Goal: Check status: Check status

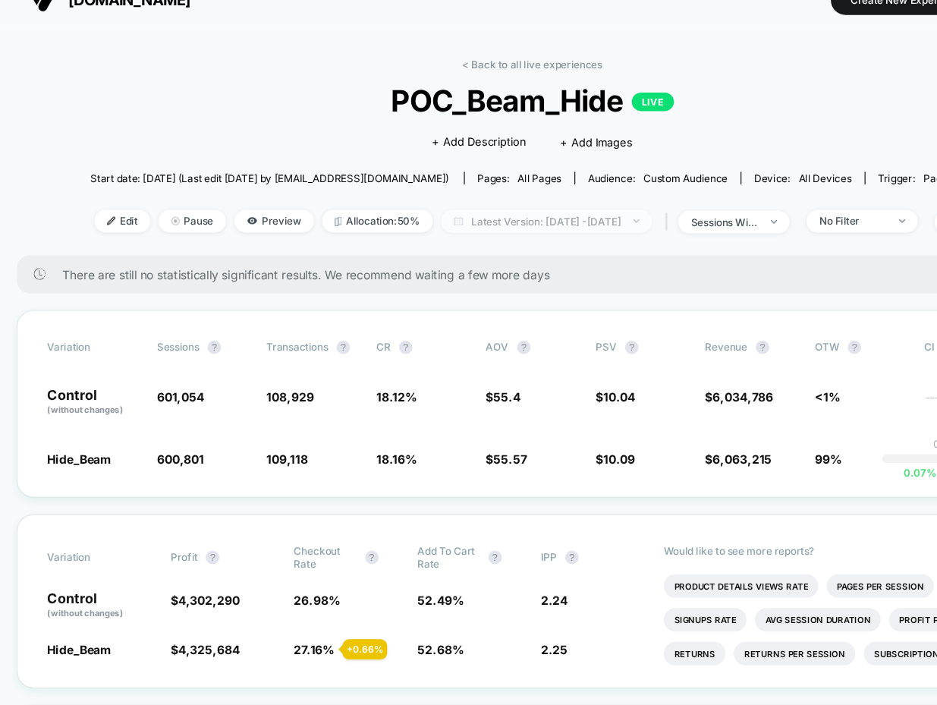
click at [496, 216] on span "Latest Version: [DATE] - [DATE]" at bounding box center [492, 226] width 190 height 20
select select "*"
select select "****"
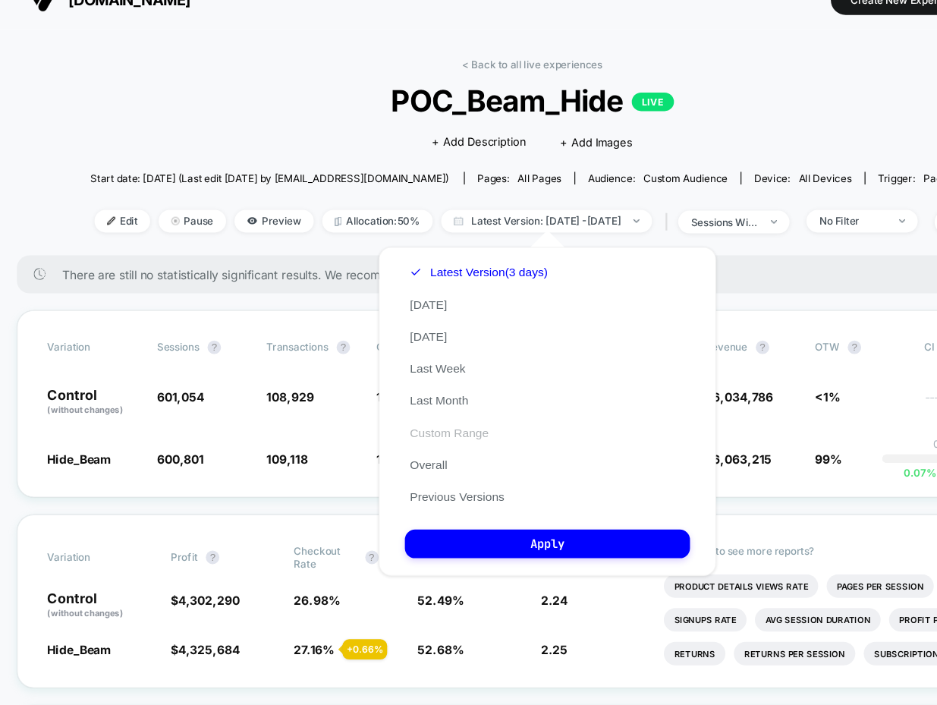
click at [393, 422] on button "Custom Range" at bounding box center [404, 416] width 80 height 14
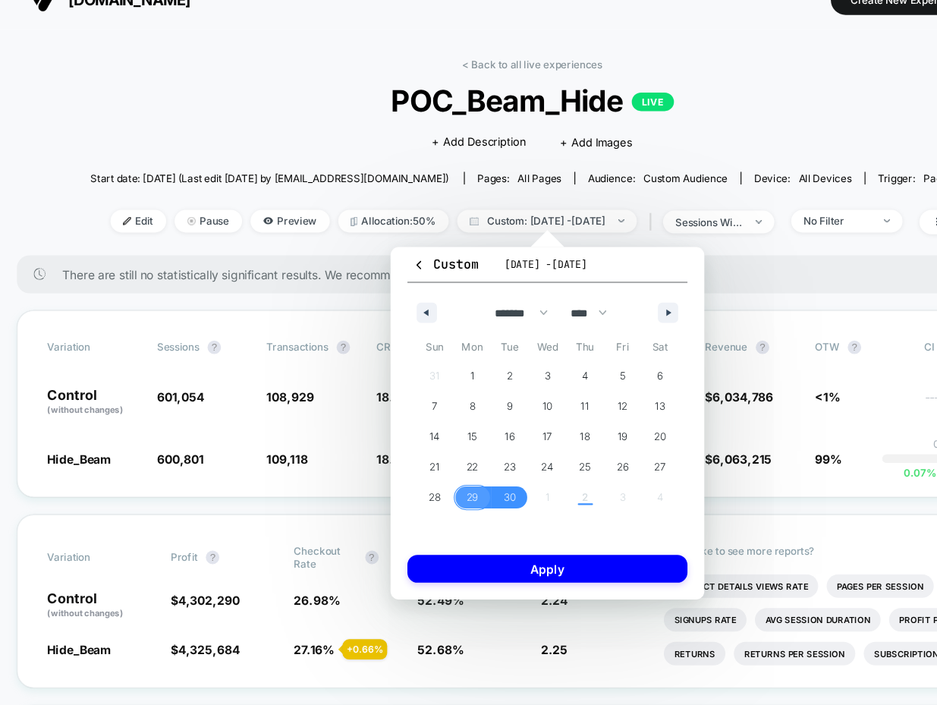
click at [424, 476] on span "29" at bounding box center [425, 474] width 11 height 27
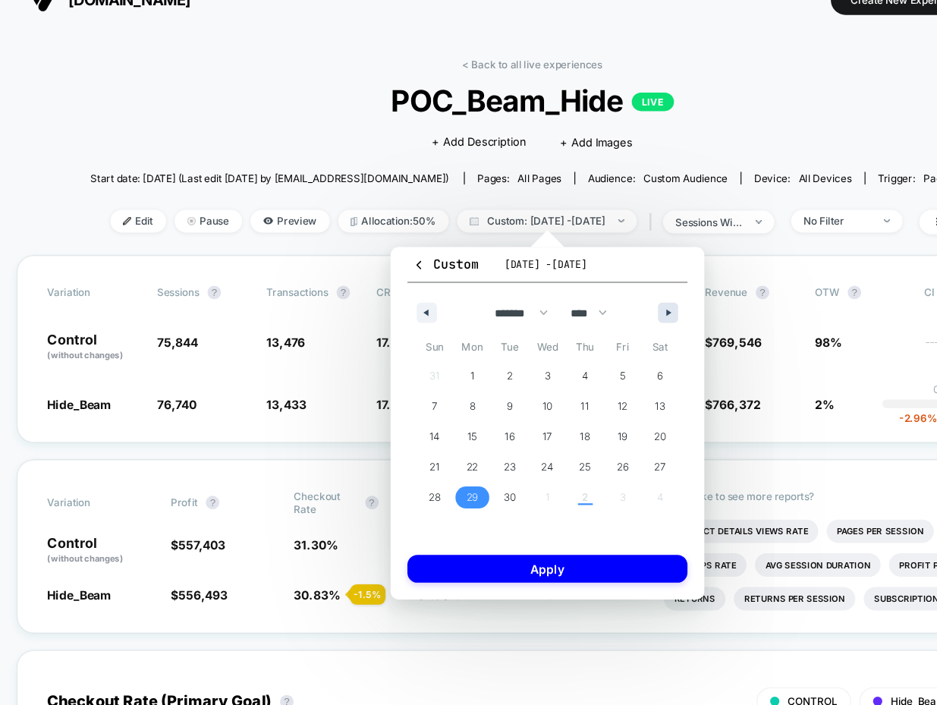
click at [597, 314] on button "button" at bounding box center [601, 308] width 18 height 18
click at [489, 363] on span "1" at bounding box center [493, 365] width 34 height 20
select select "*"
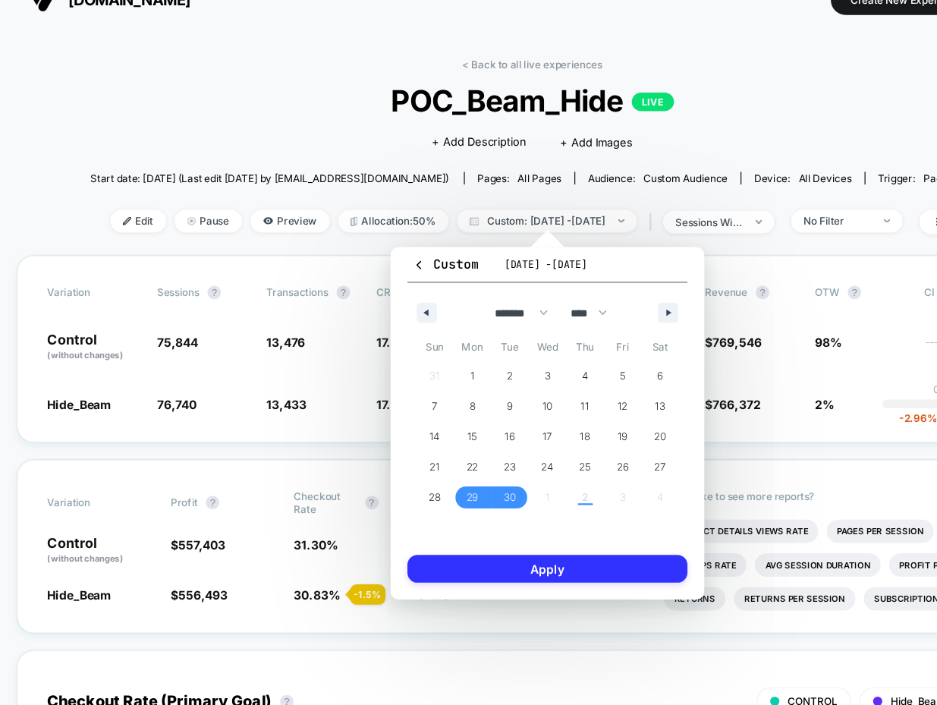
click at [466, 534] on button "Apply" at bounding box center [493, 538] width 252 height 25
